Goal: Information Seeking & Learning: Learn about a topic

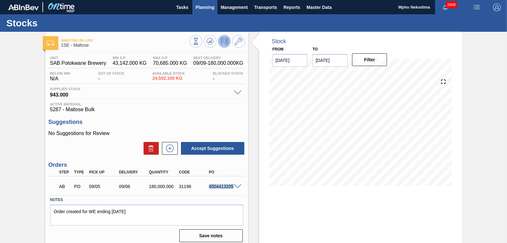
click at [203, 6] on span "Planning" at bounding box center [205, 7] width 19 height 8
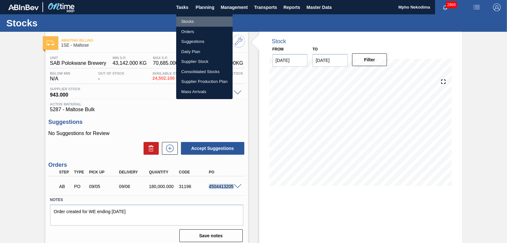
click at [191, 22] on li "Stocks" at bounding box center [204, 21] width 56 height 10
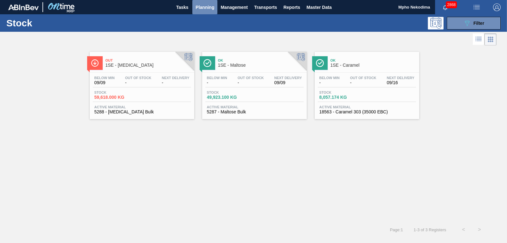
click at [203, 6] on span "Planning" at bounding box center [205, 7] width 19 height 8
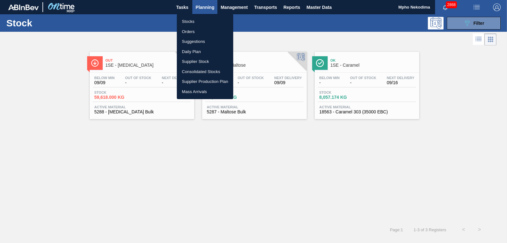
click at [203, 6] on div at bounding box center [253, 121] width 507 height 243
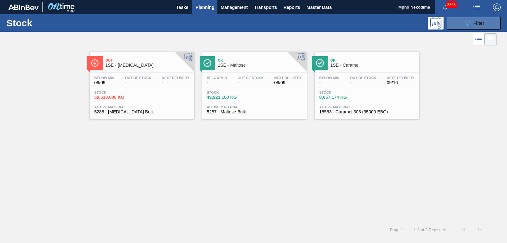
click at [452, 21] on button "089F7B8B-B2A5-4AFE-B5C0-19BA573D28AC Filter" at bounding box center [474, 23] width 54 height 13
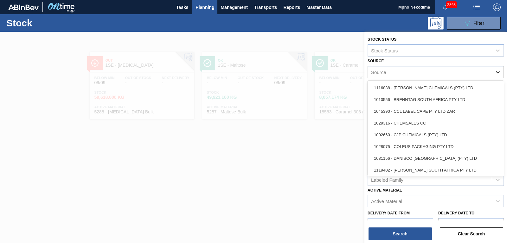
click at [497, 71] on icon at bounding box center [498, 72] width 6 height 6
click at [429, 71] on div "Source" at bounding box center [430, 71] width 124 height 9
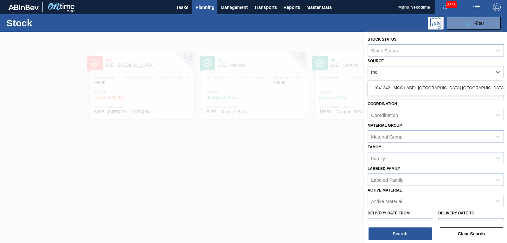
type input "mcc"
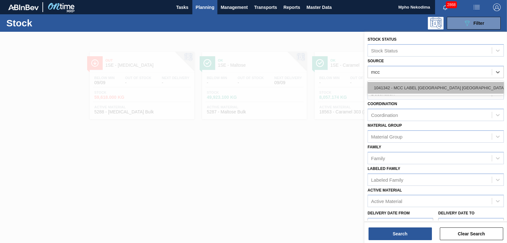
click at [429, 86] on div "1041342 - MCC LABEL [GEOGRAPHIC_DATA] [GEOGRAPHIC_DATA]" at bounding box center [436, 88] width 136 height 12
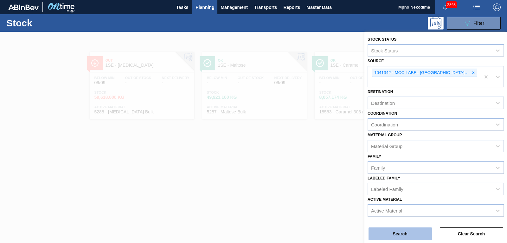
click at [408, 231] on button "Search" at bounding box center [400, 233] width 63 height 13
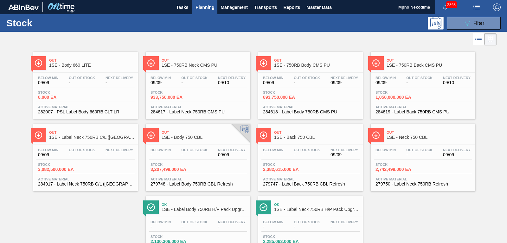
click at [399, 109] on span "284619 - Label Back 750RB CMS PU" at bounding box center [423, 111] width 95 height 5
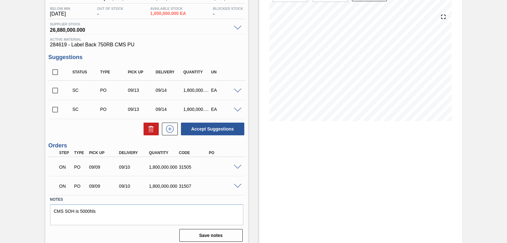
scroll to position [69, 0]
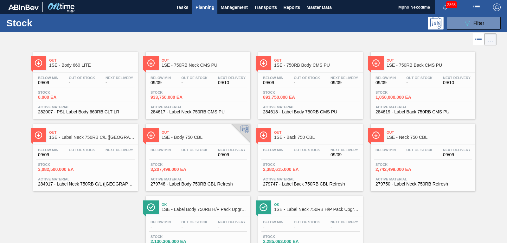
click at [305, 114] on div "Below Min 09/09 Out Of Stock - Next Delivery 09/09 Stock 693,750.000 EA Active …" at bounding box center [310, 94] width 105 height 43
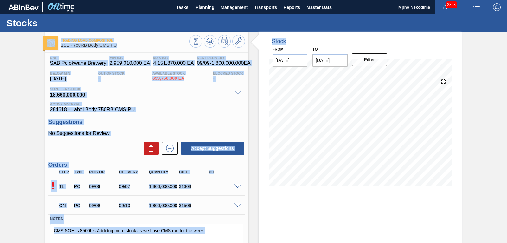
drag, startPoint x: 506, startPoint y: 23, endPoint x: 506, endPoint y: 41, distance: 17.4
click at [506, 41] on main "Tasks Planning Management Transports Reports Master Data Mpho Nekodima 2868 Mar…" at bounding box center [253, 121] width 507 height 243
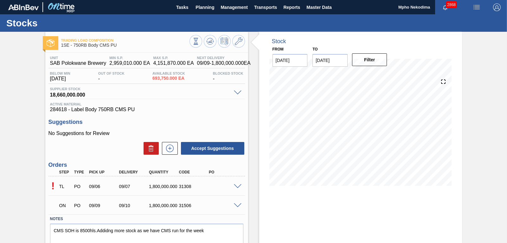
click at [482, 57] on div "Trading Load Composition 1SE - 750RB Body CMS PU Unit SAB Polokwane Brewery MIN…" at bounding box center [253, 152] width 507 height 241
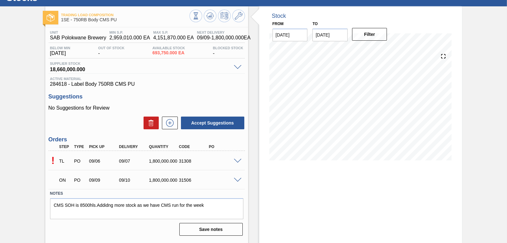
scroll to position [30, 0]
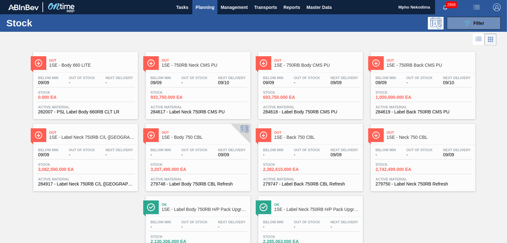
click at [296, 111] on span "284618 - Label Body 750RB CMS PU" at bounding box center [310, 111] width 95 height 5
